Goal: Task Accomplishment & Management: Complete application form

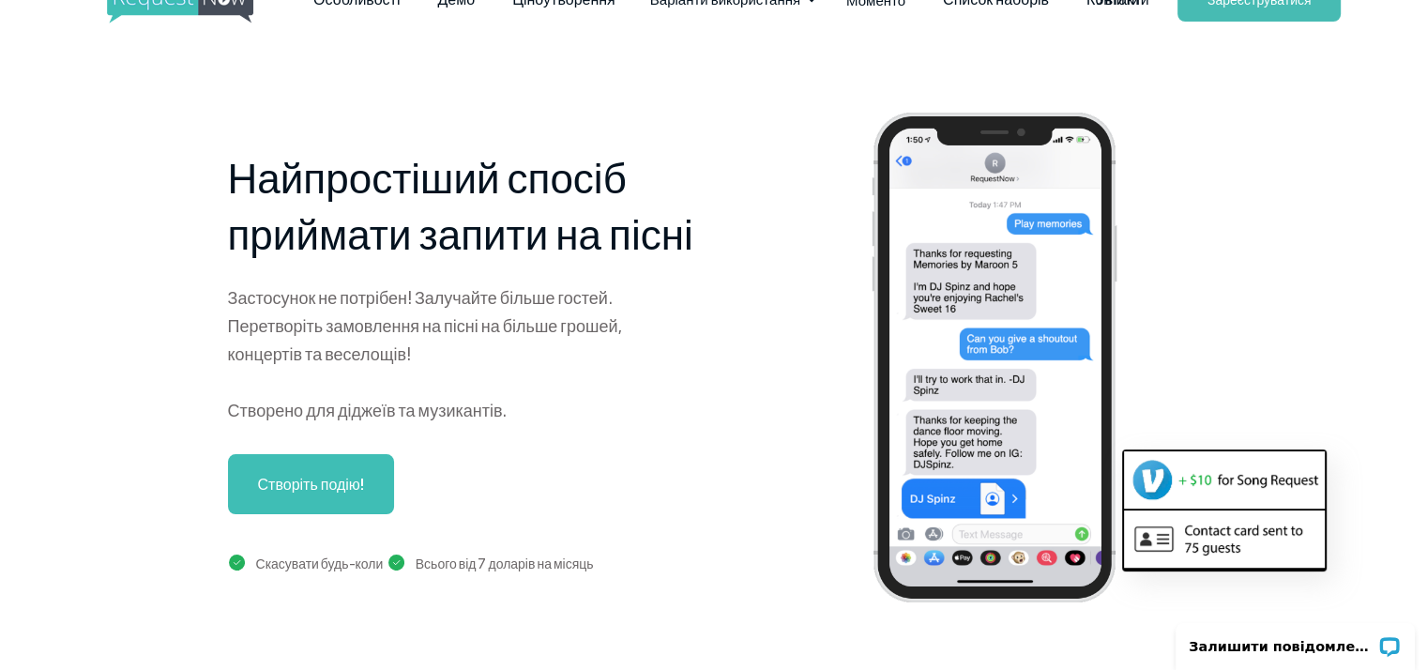
scroll to position [94, 0]
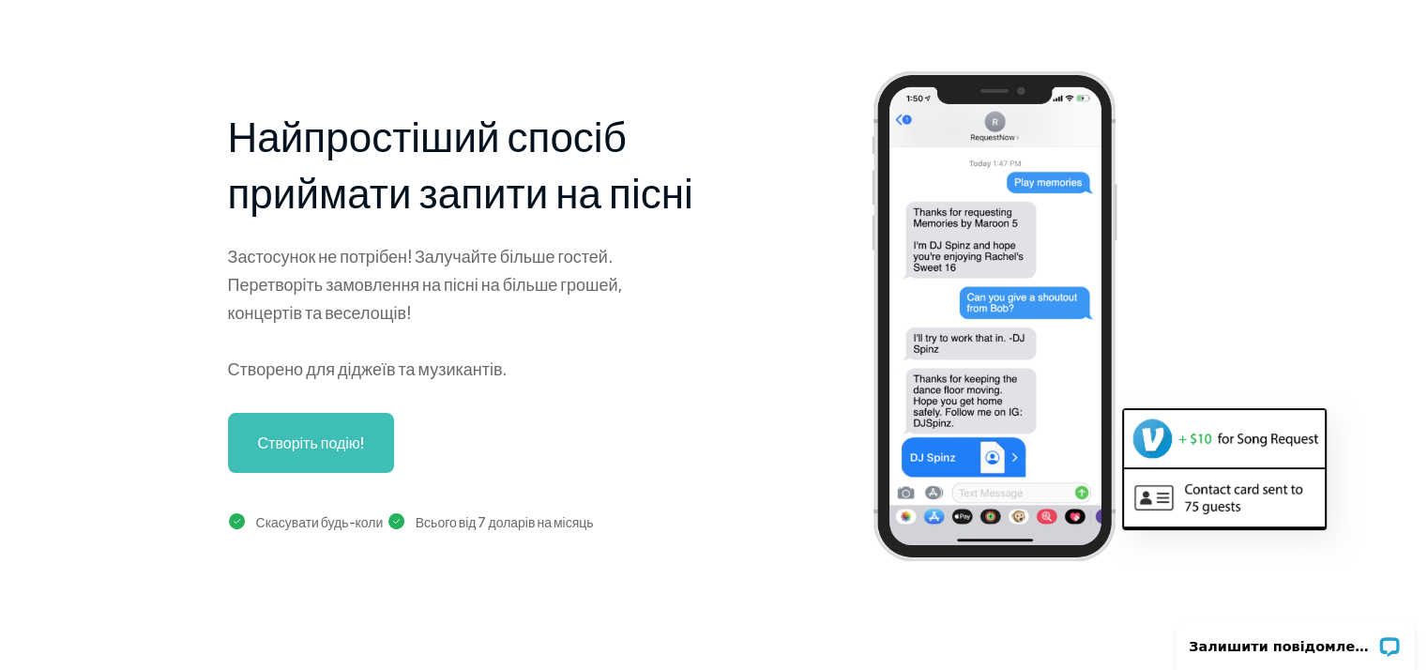
click at [311, 448] on font "Створіть подію!" at bounding box center [311, 443] width 106 height 20
drag, startPoint x: 1273, startPoint y: 240, endPoint x: 1081, endPoint y: 272, distance: 195.0
click at [1269, 242] on div at bounding box center [1080, 319] width 460 height 523
click at [270, 443] on font "Створіть подію!" at bounding box center [311, 443] width 106 height 20
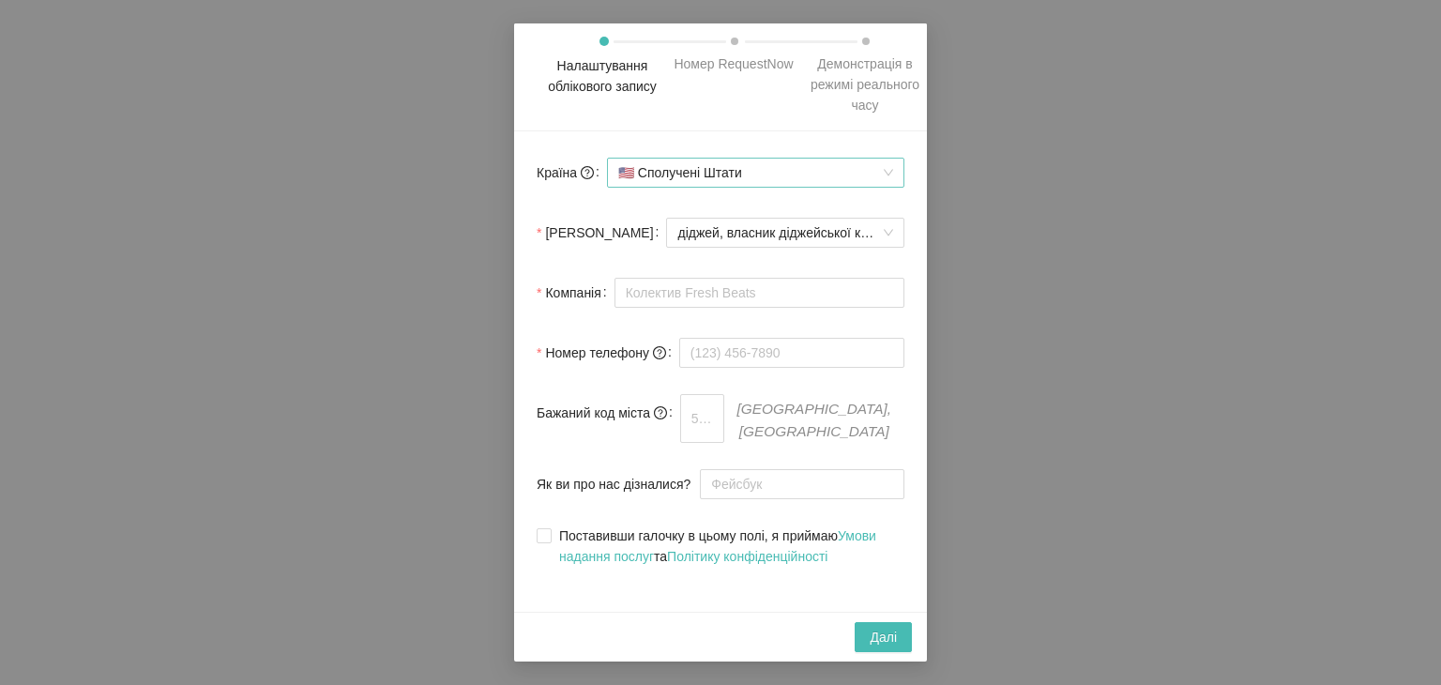
click at [704, 175] on font "Сполучені Штати" at bounding box center [690, 172] width 104 height 15
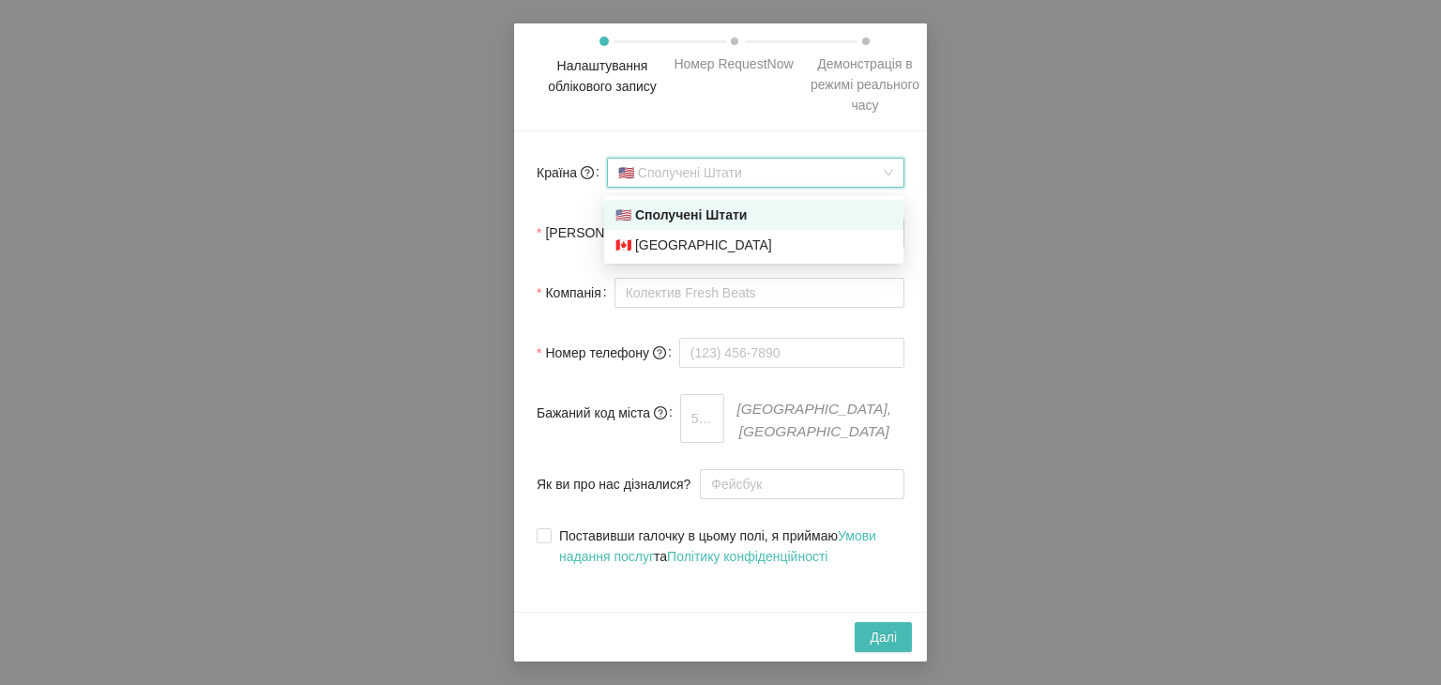
click at [688, 223] on div "🇺🇸 Сполучені Штати" at bounding box center [754, 215] width 277 height 21
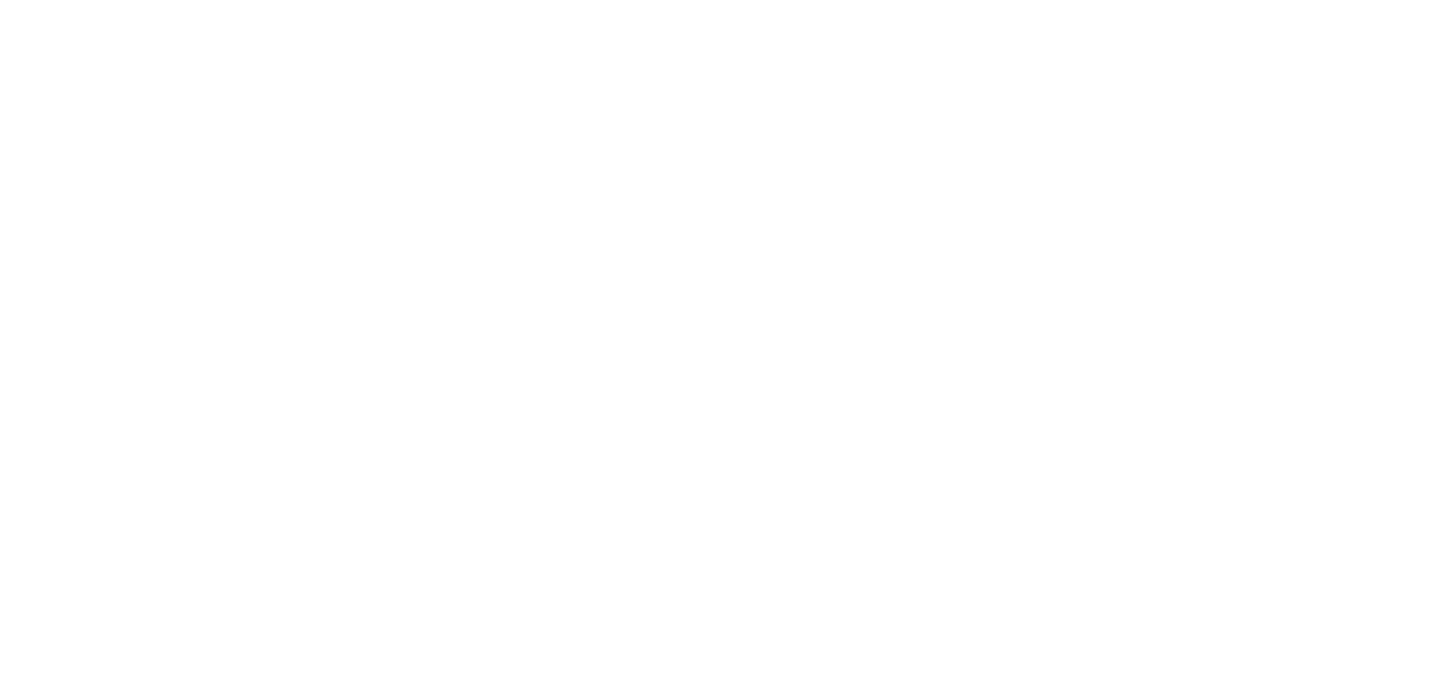
drag, startPoint x: 649, startPoint y: 223, endPoint x: 951, endPoint y: 126, distance: 317.5
click at [910, 137] on body "Исходный текст Оцените этот перевод Ваш отзыв поможет нам улучшить Google Перев…" at bounding box center [720, 342] width 1441 height 685
drag, startPoint x: 601, startPoint y: 182, endPoint x: 410, endPoint y: 180, distance: 190.5
click at [540, 174] on body "Исходный текст Оцените этот перевод Ваш отзыв поможет нам улучшить Google Перев…" at bounding box center [720, 342] width 1441 height 685
click at [1250, 15] on body "Исходный текст Оцените этот перевод Ваш отзыв поможет нам улучшить Google Перев…" at bounding box center [720, 342] width 1441 height 685
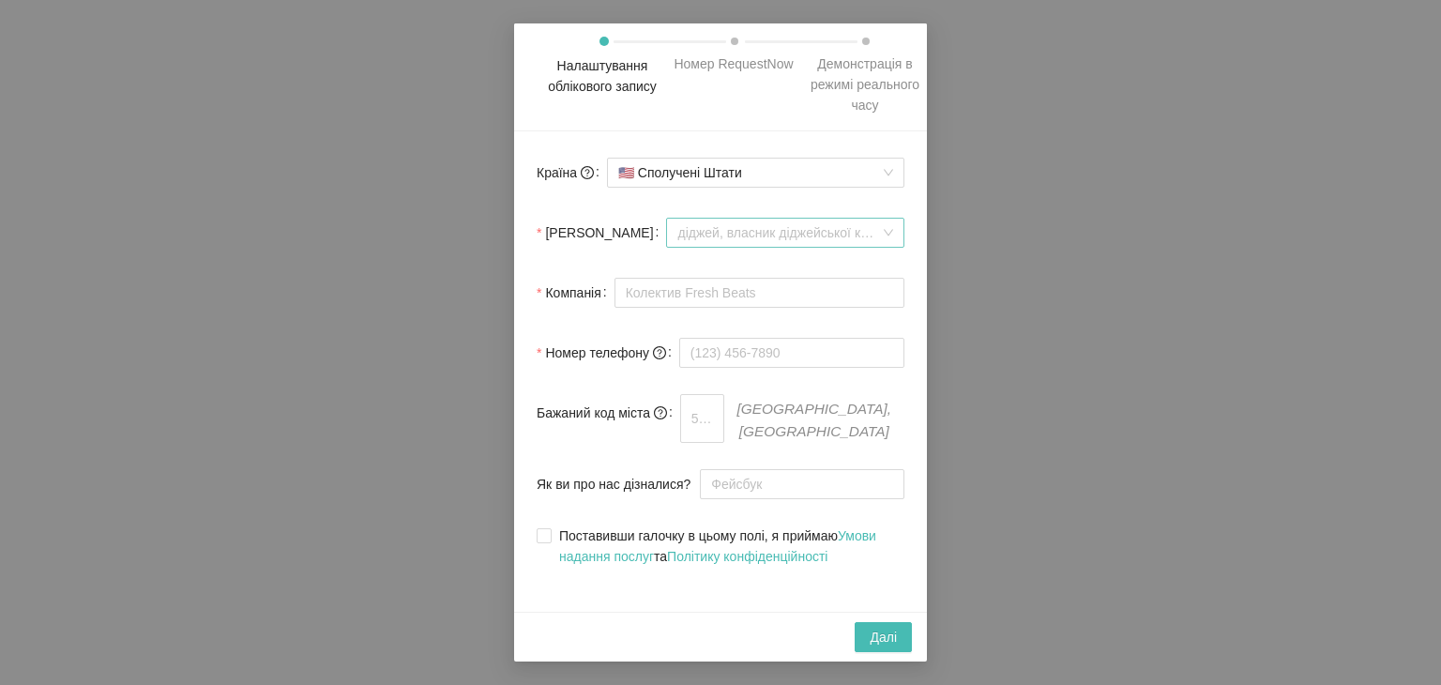
click at [778, 234] on font "діджей, власник діджейської компанії або власник бару/закладу" at bounding box center [871, 232] width 389 height 15
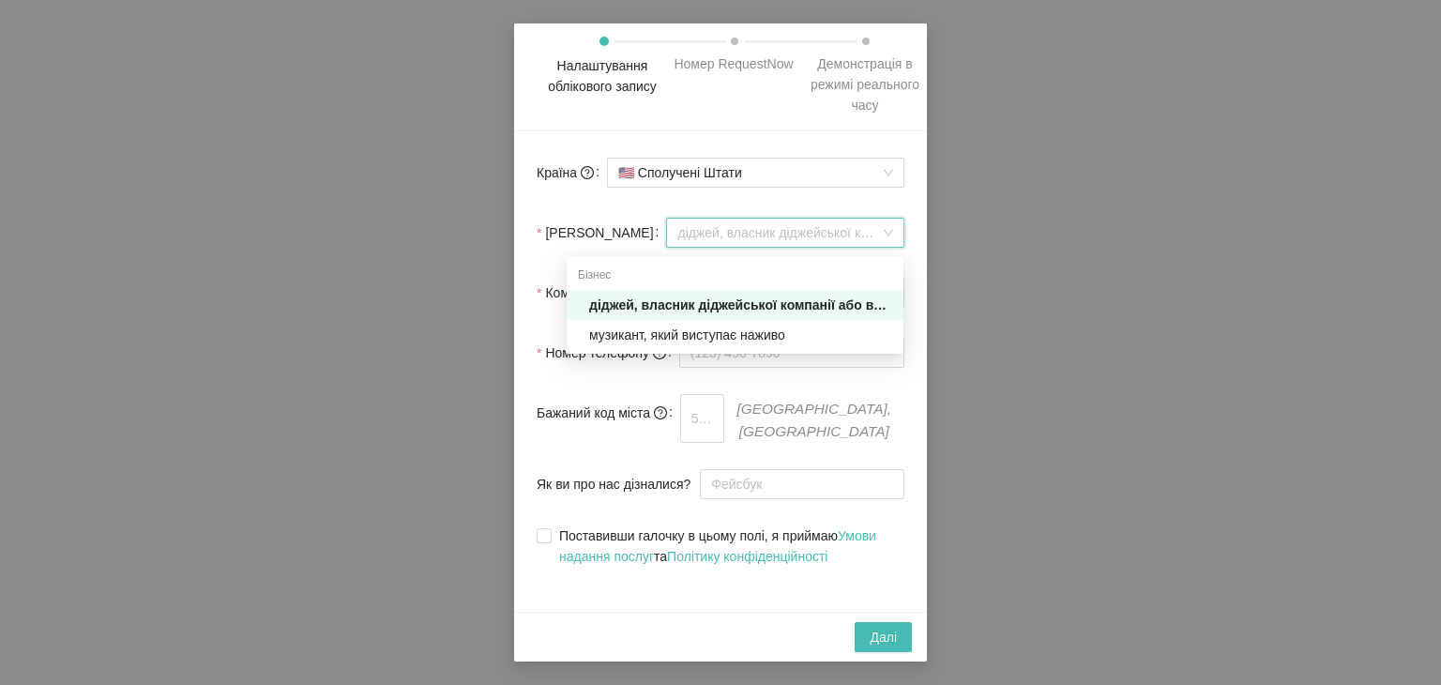
click at [771, 305] on font "діджей, власник діджейської компанії або власник бару/закладу" at bounding box center [798, 304] width 419 height 15
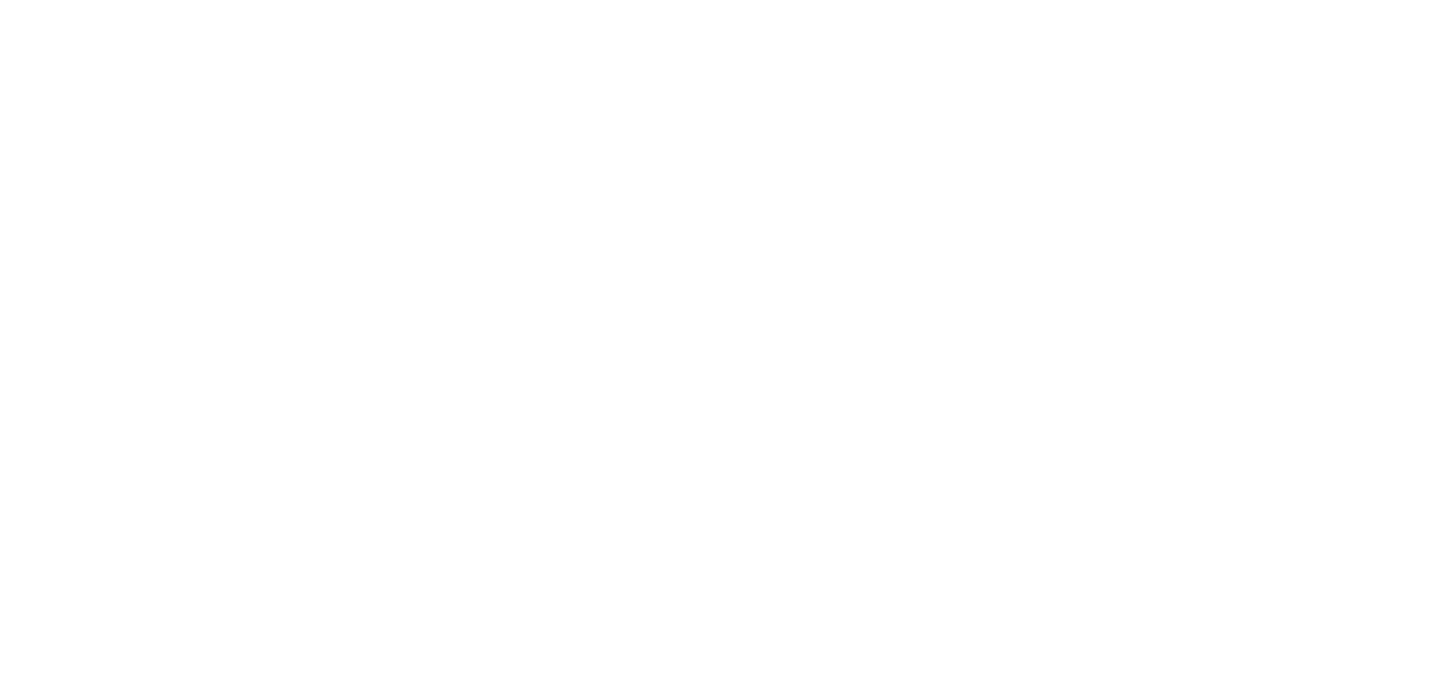
drag, startPoint x: 1000, startPoint y: 145, endPoint x: 1116, endPoint y: 17, distance: 172.8
click at [1014, 130] on body "Исходный текст Оцените этот перевод Ваш отзыв поможет нам улучшить Google Перев…" at bounding box center [720, 342] width 1441 height 685
